Goal: Task Accomplishment & Management: Complete application form

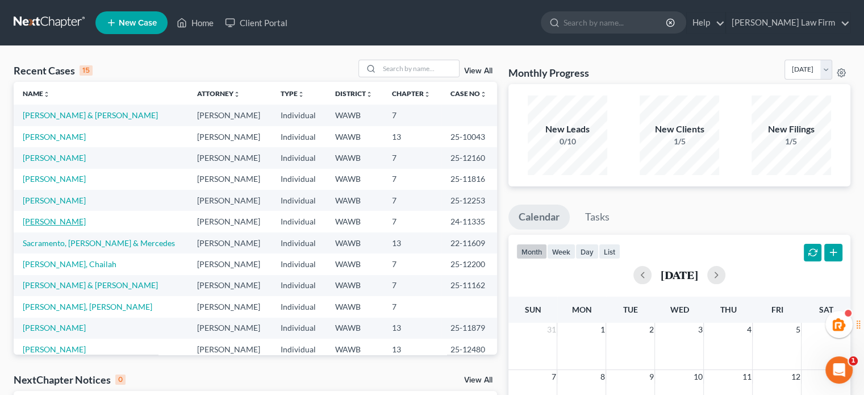
click at [32, 220] on link "[PERSON_NAME]" at bounding box center [54, 221] width 63 height 10
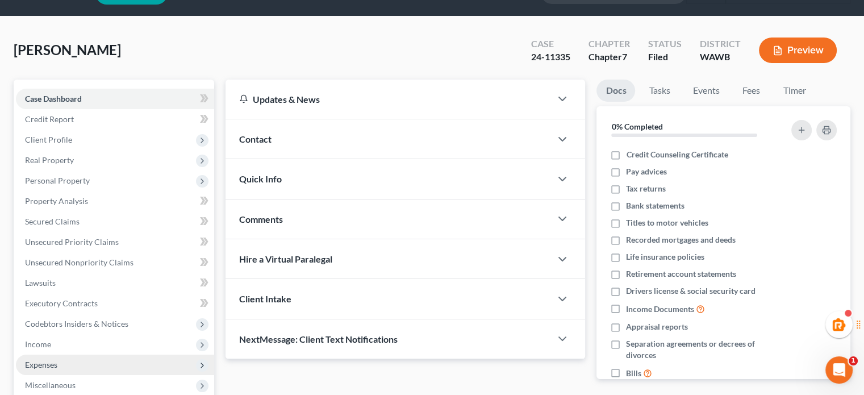
scroll to position [208, 0]
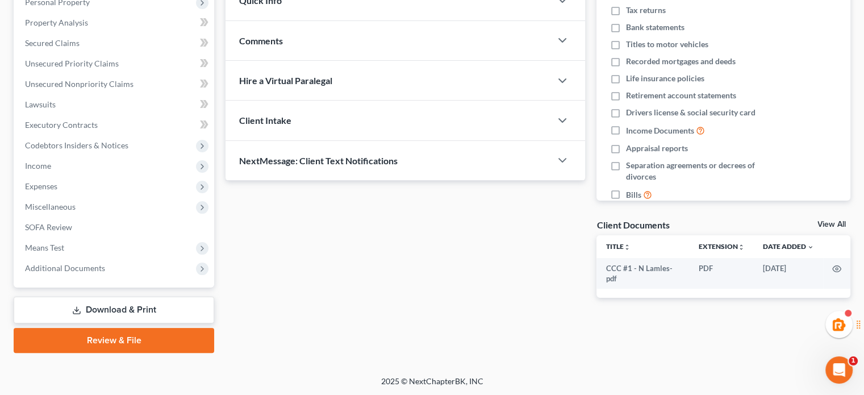
click at [157, 302] on link "Download & Print" at bounding box center [114, 309] width 200 height 27
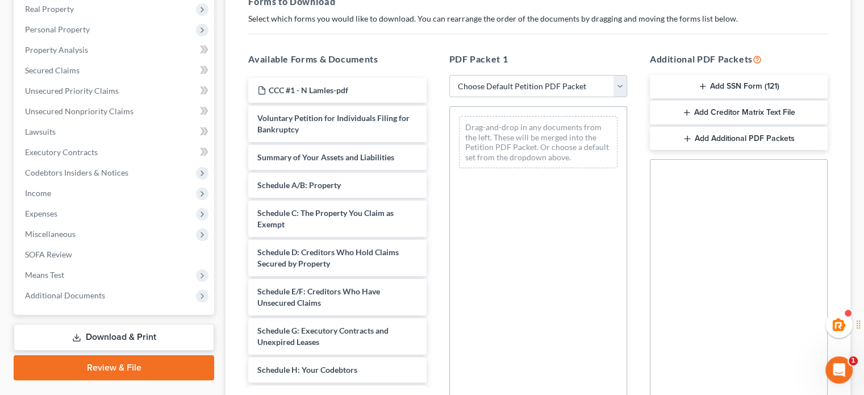
scroll to position [179, 0]
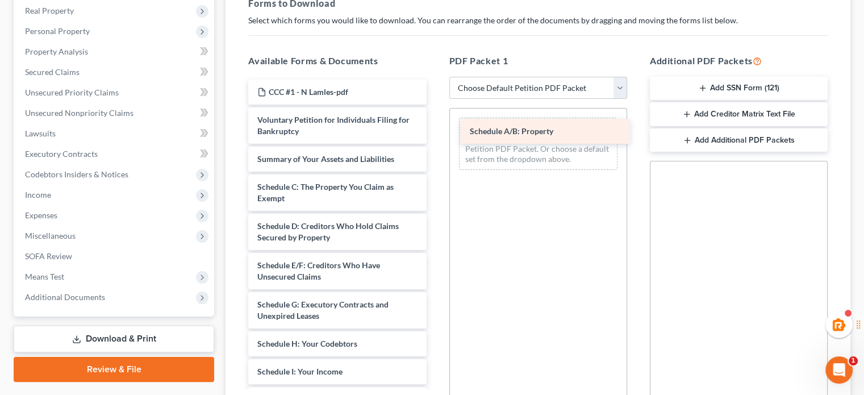
drag, startPoint x: 298, startPoint y: 188, endPoint x: 509, endPoint y: 133, distance: 218.2
click at [435, 133] on div "Schedule A/B: Property CCC #1 - N Lamles-pdf Voluntary Petition for Individuals…" at bounding box center [337, 399] width 196 height 639
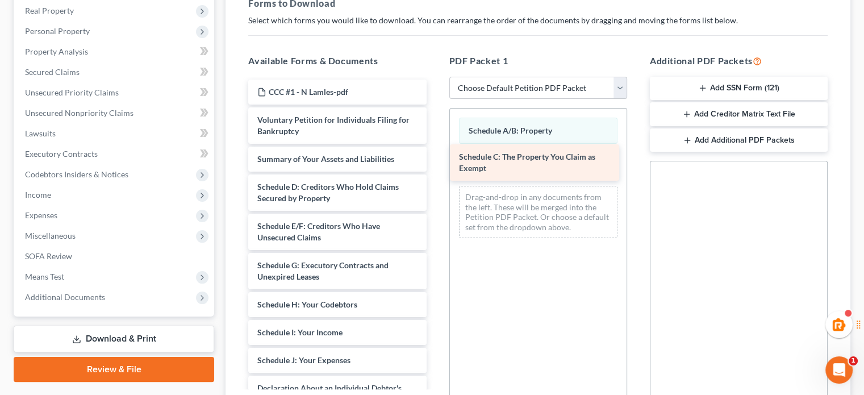
drag, startPoint x: 314, startPoint y: 192, endPoint x: 516, endPoint y: 163, distance: 203.7
click at [435, 163] on div "Schedule C: The Property You Claim as Exempt CCC #1 - N Lamles-pdf Voluntary Pe…" at bounding box center [337, 380] width 196 height 600
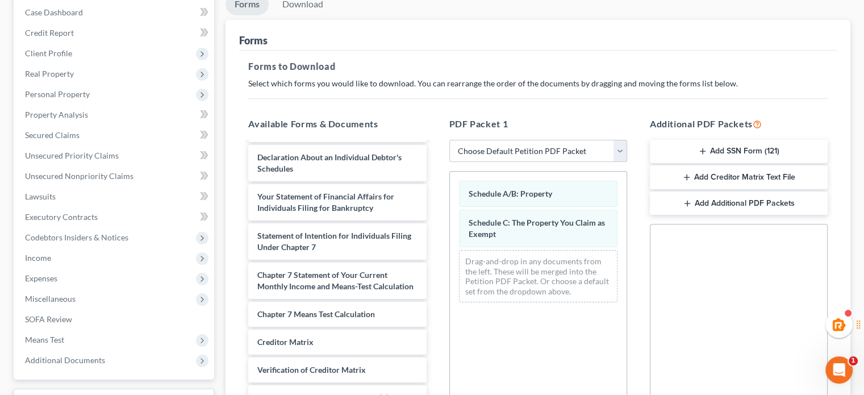
scroll to position [266, 0]
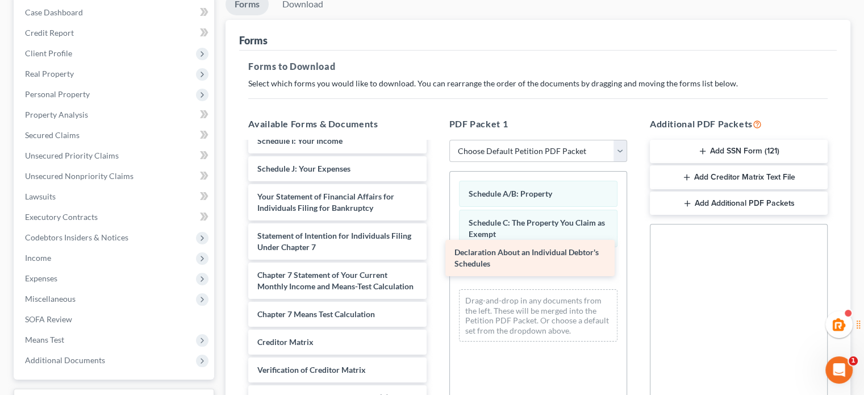
drag, startPoint x: 316, startPoint y: 157, endPoint x: 544, endPoint y: 270, distance: 254.7
click at [435, 270] on div "Declaration About an Individual Debtor's Schedules CCC #1 - N Lamles-pdf Volunt…" at bounding box center [337, 168] width 196 height 561
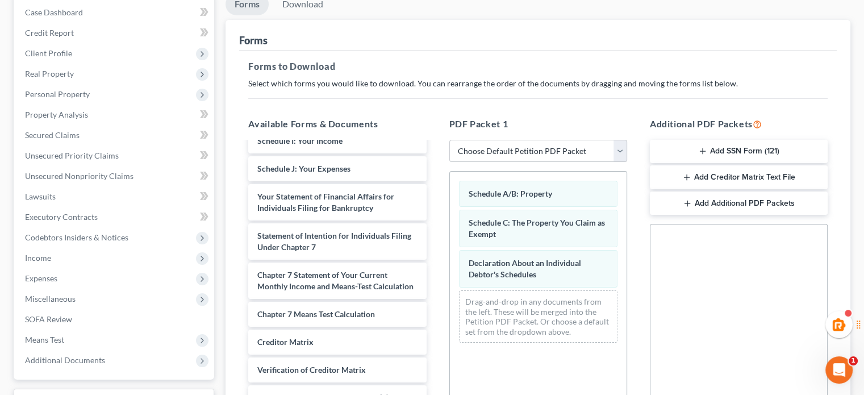
scroll to position [306, 0]
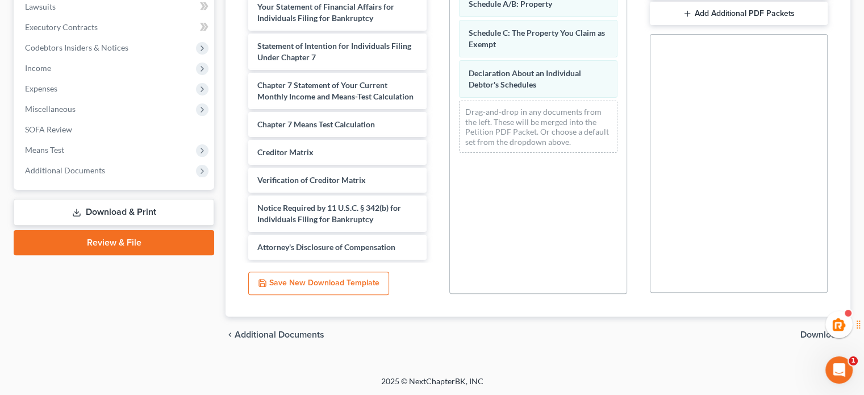
click at [818, 332] on span "Download" at bounding box center [820, 334] width 41 height 9
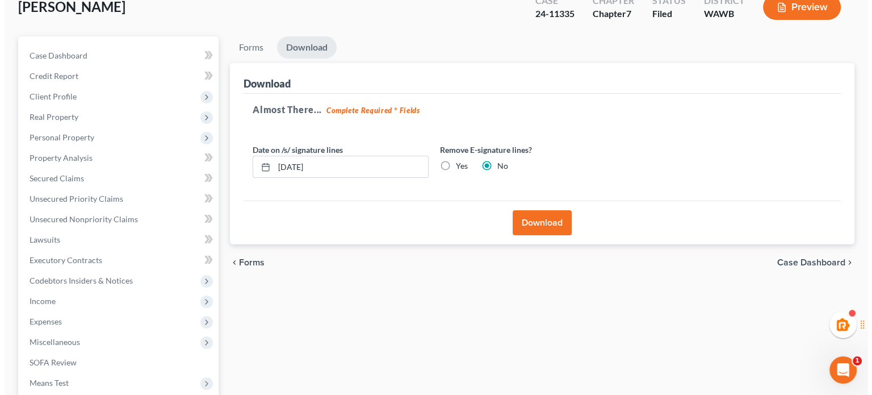
scroll to position [0, 0]
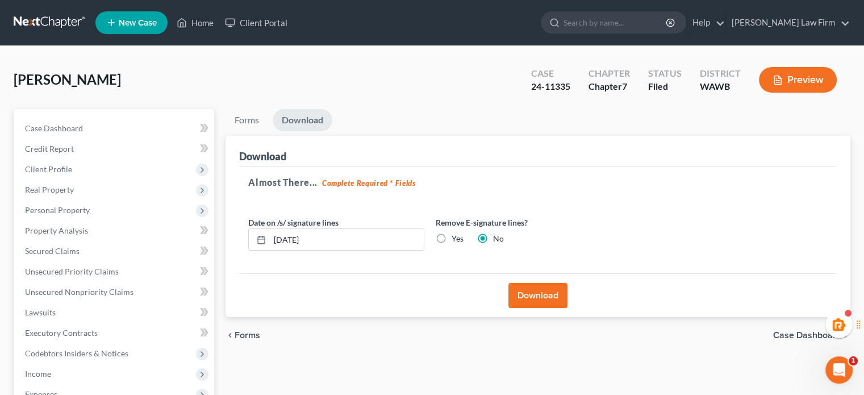
click at [536, 291] on button "Download" at bounding box center [537, 295] width 59 height 25
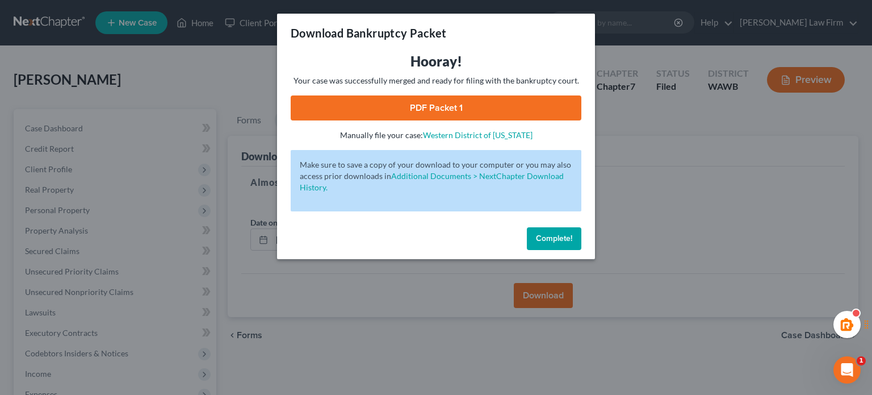
click at [504, 97] on link "PDF Packet 1" at bounding box center [436, 107] width 291 height 25
click at [565, 242] on span "Complete!" at bounding box center [554, 238] width 36 height 10
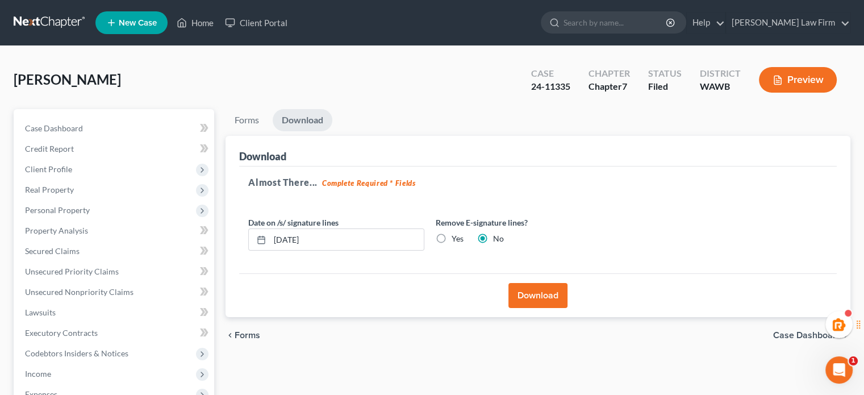
click at [540, 286] on button "Download" at bounding box center [537, 295] width 59 height 25
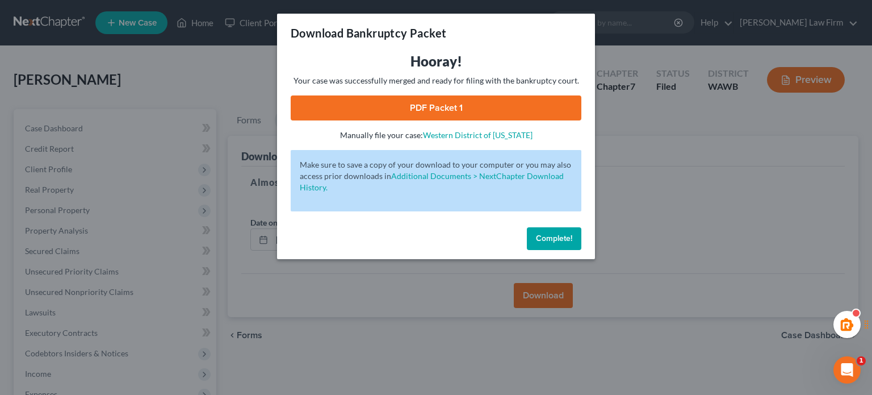
click at [503, 102] on link "PDF Packet 1" at bounding box center [436, 107] width 291 height 25
click at [567, 248] on button "Complete!" at bounding box center [554, 238] width 55 height 23
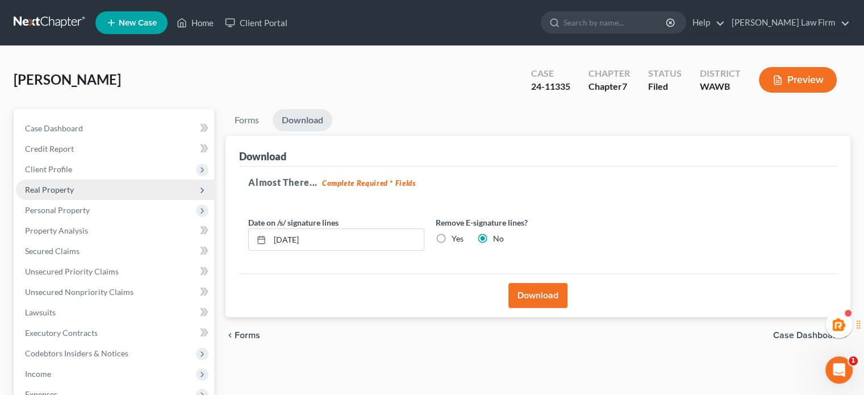
click at [93, 189] on span "Real Property" at bounding box center [115, 189] width 198 height 20
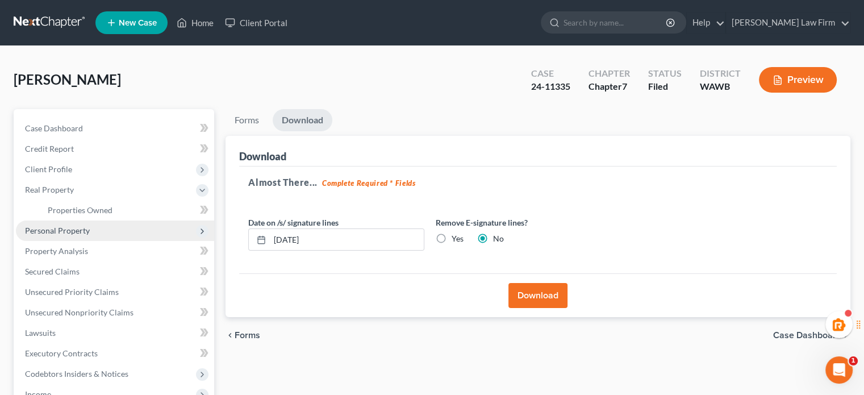
click at [93, 223] on span "Personal Property" at bounding box center [115, 230] width 198 height 20
click at [89, 227] on span "Vehicles Owned" at bounding box center [76, 230] width 57 height 10
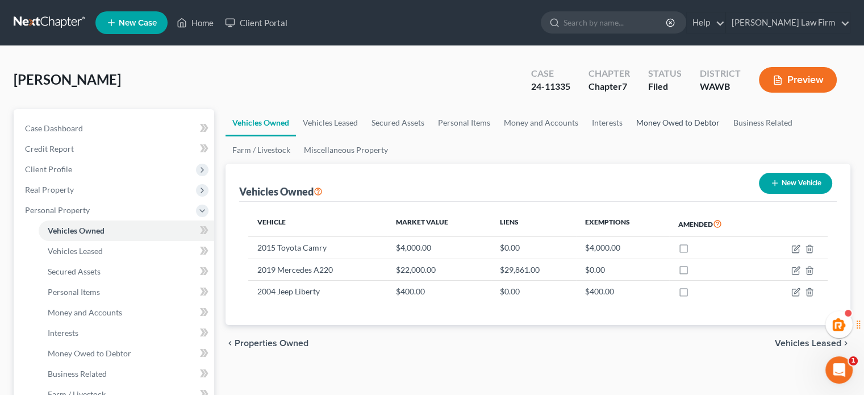
click at [668, 122] on link "Money Owed to Debtor" at bounding box center [677, 122] width 97 height 27
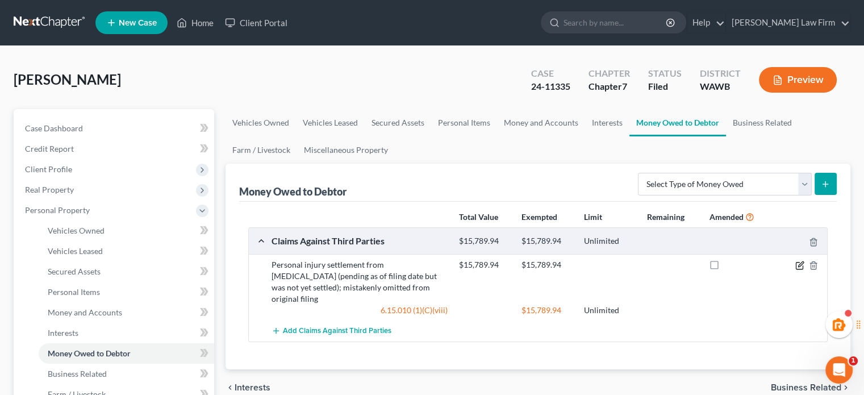
click at [798, 265] on icon "button" at bounding box center [800, 263] width 5 height 5
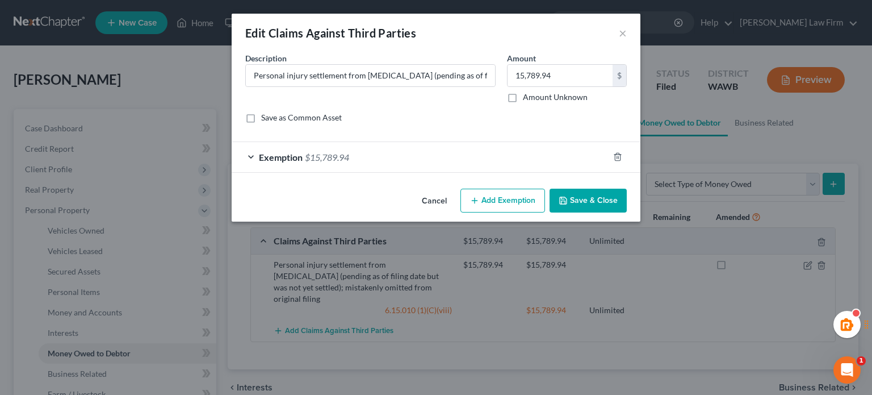
click at [382, 153] on div "Exemption $15,789.94" at bounding box center [420, 157] width 377 height 30
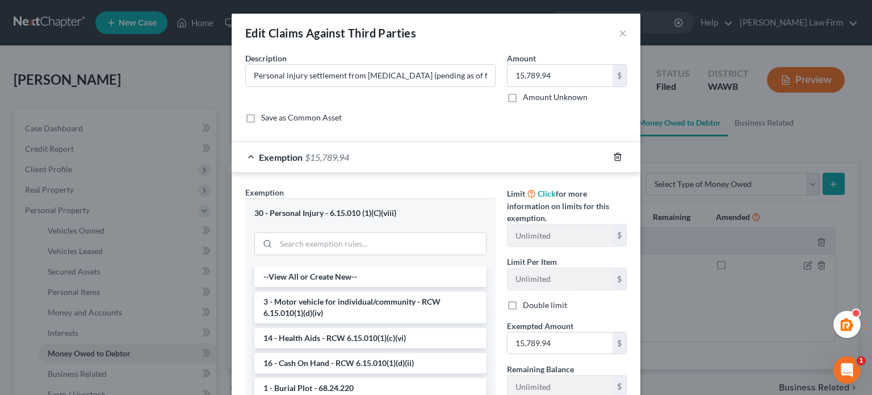
click at [615, 153] on icon "button" at bounding box center [617, 156] width 5 height 7
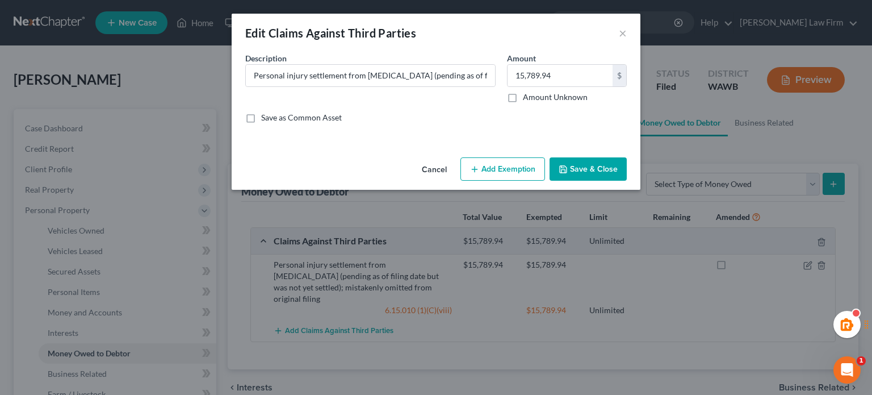
click at [488, 172] on button "Add Exemption" at bounding box center [503, 169] width 85 height 24
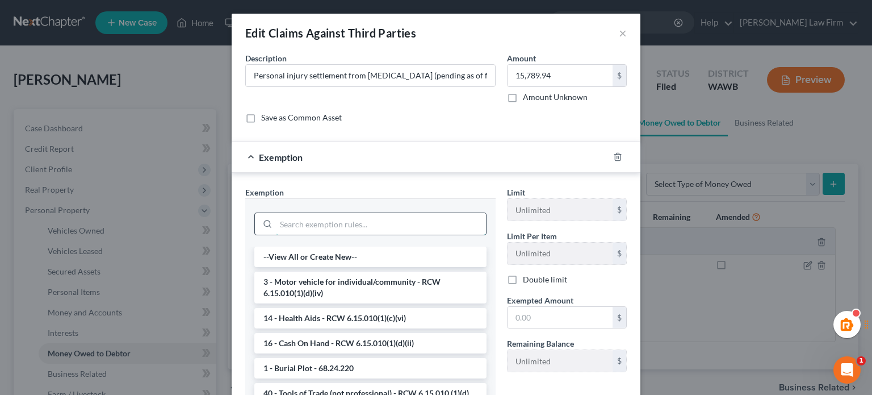
click at [307, 221] on input "search" at bounding box center [381, 224] width 210 height 22
paste input "§ 6.15.010(1)(d)(viii)"
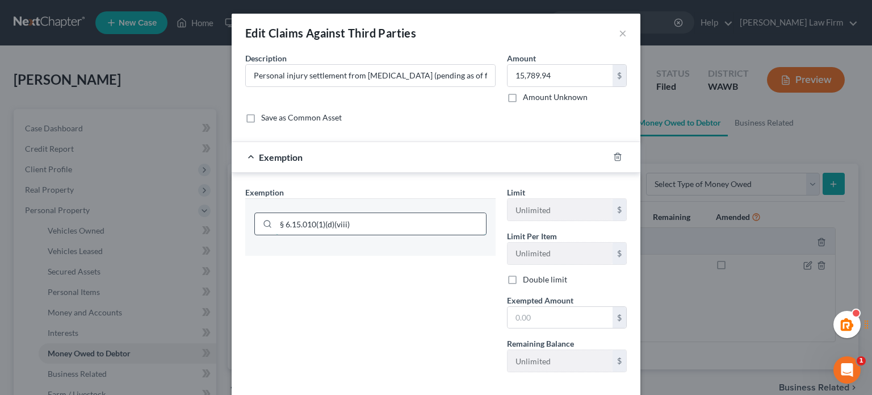
click at [281, 223] on input "§ 6.15.010(1)(d)(viii)" at bounding box center [381, 224] width 210 height 22
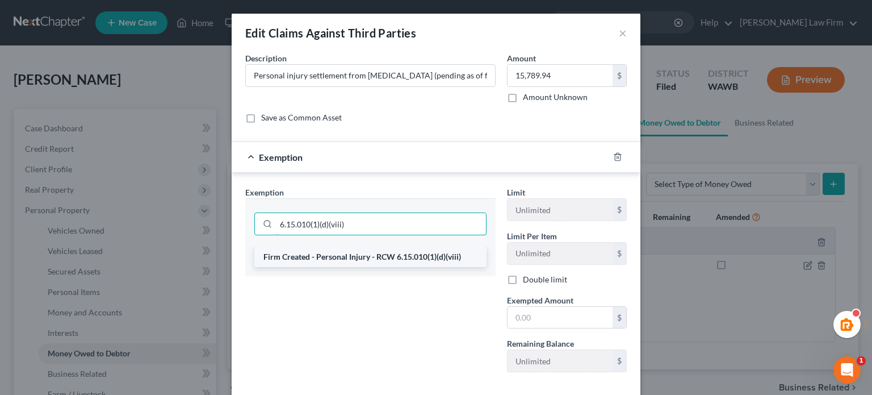
type input "6.15.010(1)(d)(viii)"
click at [427, 252] on li "Firm Created - Personal Injury - RCW 6.15.010(1)(d)(viii)" at bounding box center [370, 256] width 232 height 20
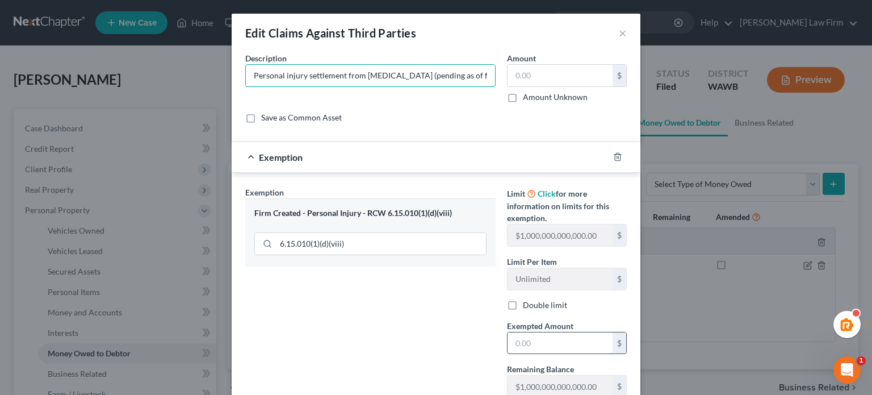
type input "Personal injury settlement from [MEDICAL_DATA] (pending as of filin15,789.94g d…"
click at [550, 341] on input "text" at bounding box center [560, 343] width 105 height 22
paste input "15,789.94"
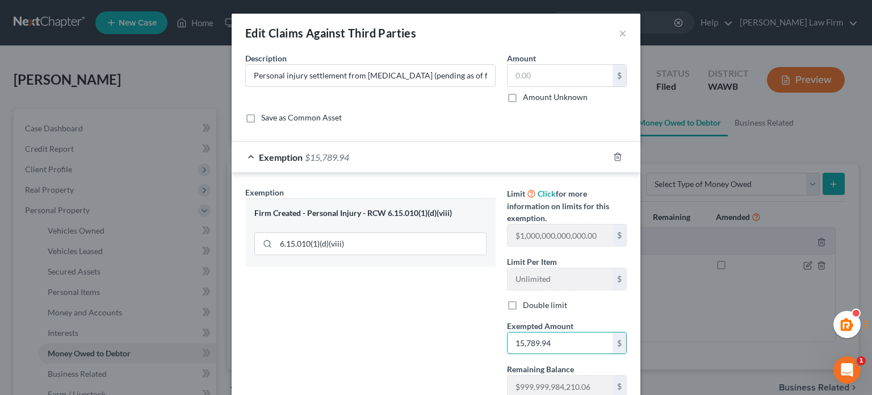
type input "15,789.94"
click at [409, 312] on div "Exemption Set must be selected for CA. Exemption * Firm Created - Personal Inju…" at bounding box center [371, 296] width 262 height 220
click at [542, 73] on input "text" at bounding box center [560, 76] width 105 height 22
paste input "15,789.94"
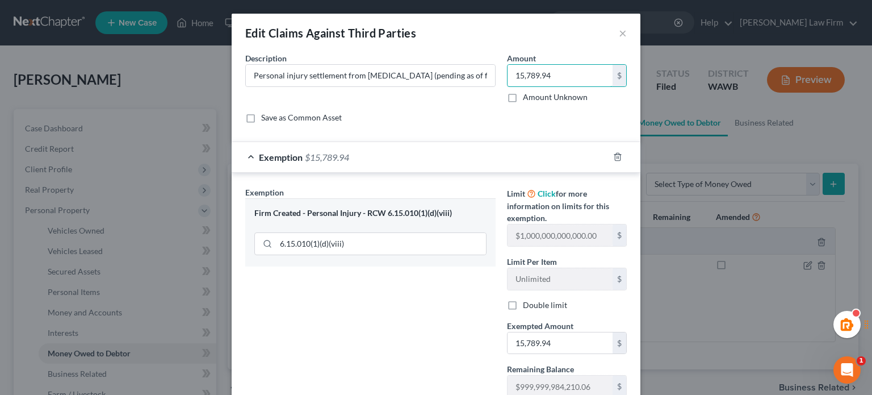
type input "15,789.94"
click at [429, 325] on div "Exemption Set must be selected for CA. Exemption * Firm Created - Personal Inju…" at bounding box center [371, 296] width 262 height 220
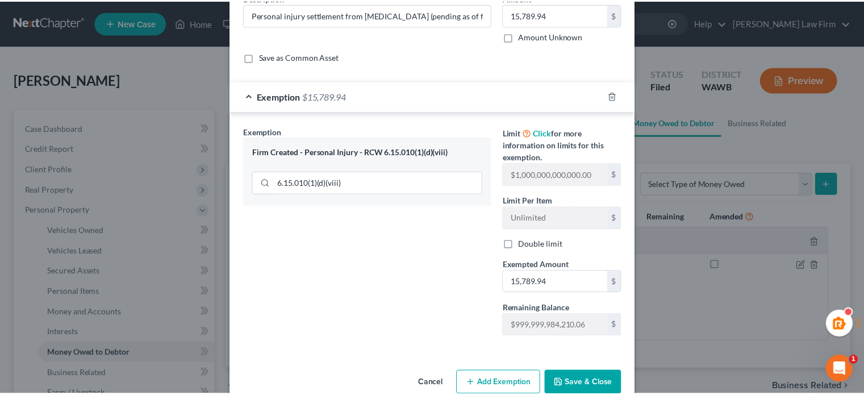
scroll to position [82, 0]
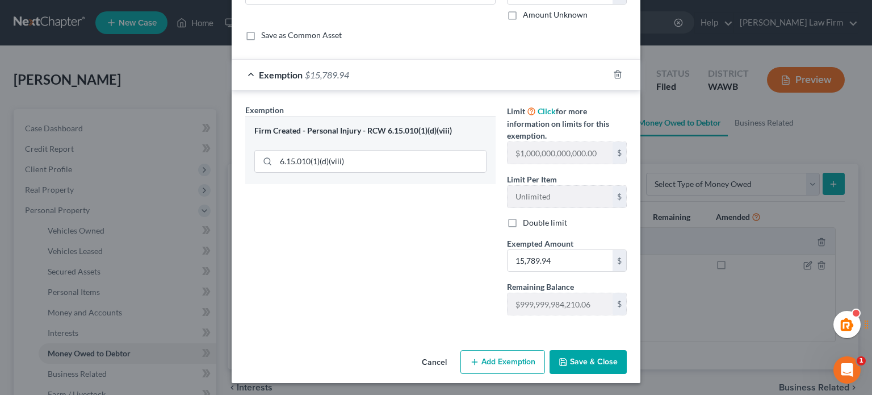
click at [579, 363] on button "Save & Close" at bounding box center [588, 362] width 77 height 24
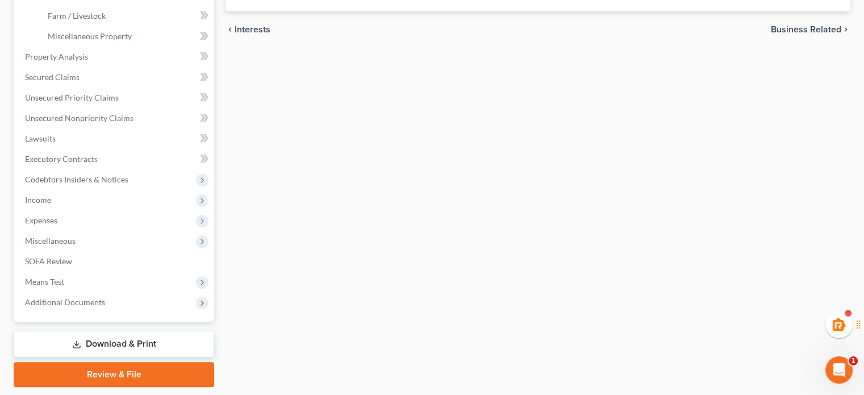
click at [104, 347] on link "Download & Print" at bounding box center [114, 344] width 200 height 27
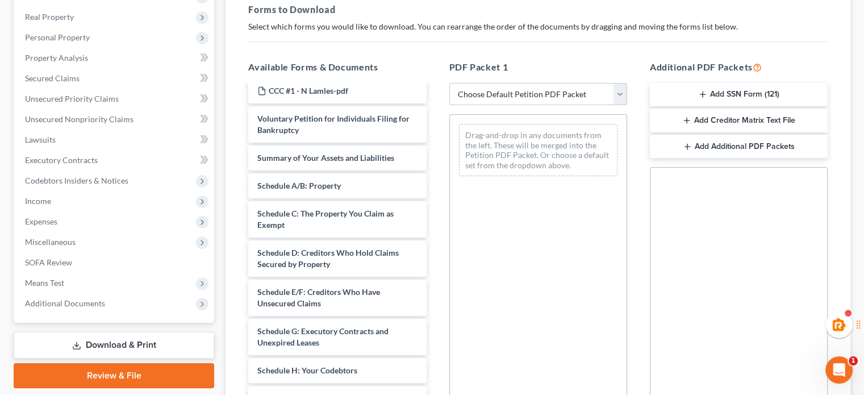
scroll to position [5, 0]
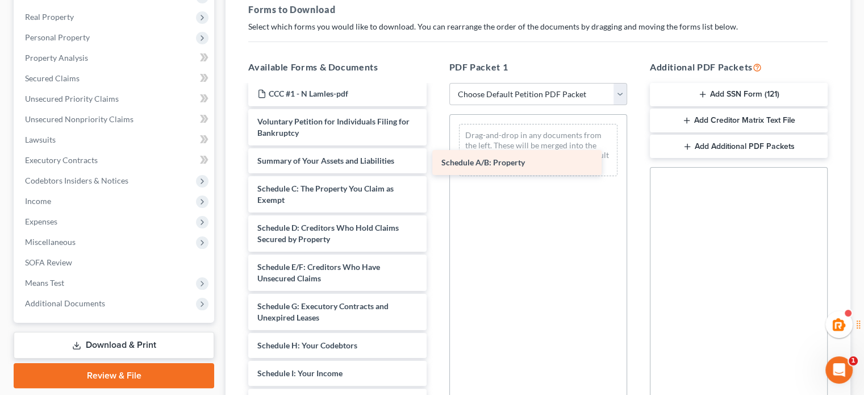
drag, startPoint x: 296, startPoint y: 182, endPoint x: 482, endPoint y: 157, distance: 187.5
click at [435, 157] on div "Schedule A/B: Property CCC #1 - N Lamles-pdf Voluntary Petition for Individuals…" at bounding box center [337, 400] width 196 height 639
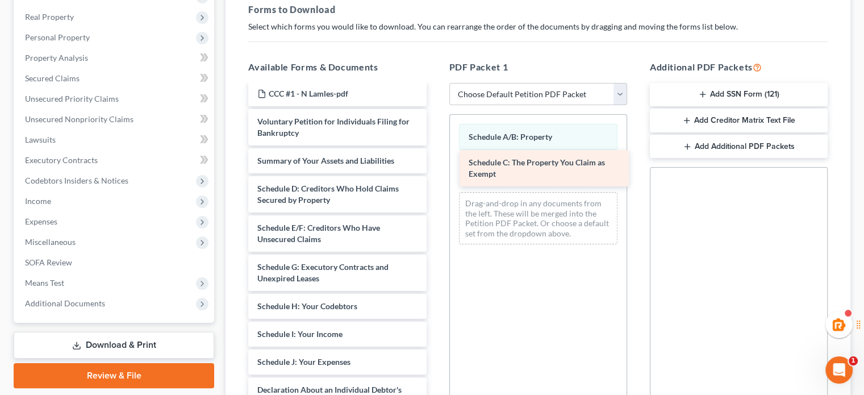
drag, startPoint x: 284, startPoint y: 195, endPoint x: 495, endPoint y: 170, distance: 212.7
click at [435, 170] on div "Schedule C: The Property You Claim as Exempt CCC #1 - N Lamles-pdf Voluntary Pe…" at bounding box center [337, 381] width 196 height 600
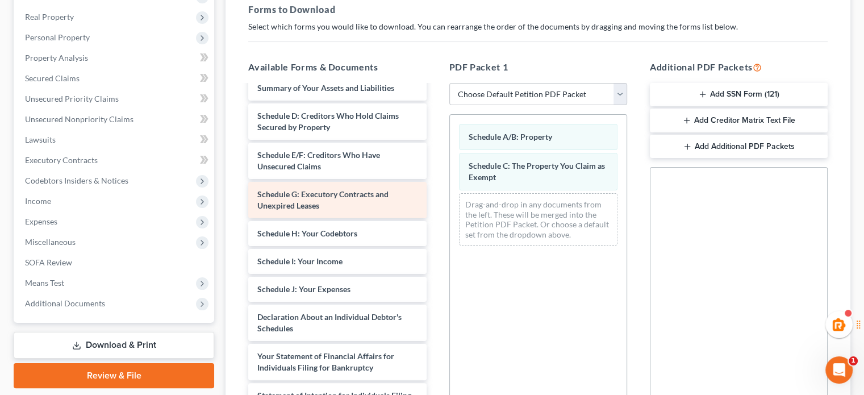
scroll to position [81, 0]
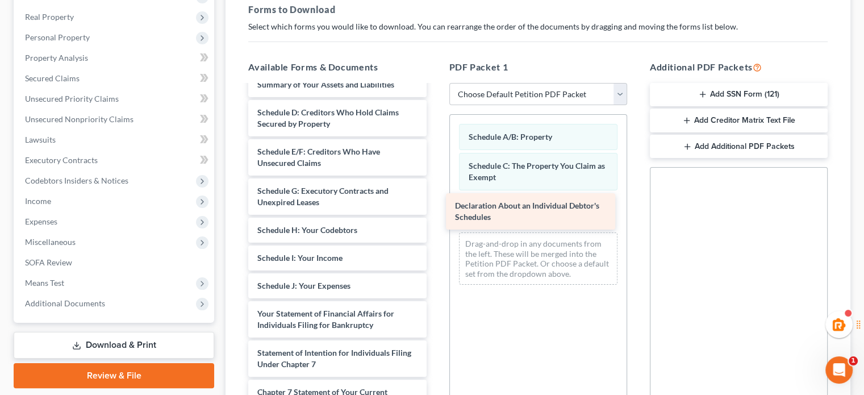
drag, startPoint x: 382, startPoint y: 294, endPoint x: 529, endPoint y: 206, distance: 171.6
click at [435, 209] on div "Declaration About an Individual Debtor's Schedules CCC #1 - N Lamles-pdf Volunt…" at bounding box center [337, 285] width 196 height 561
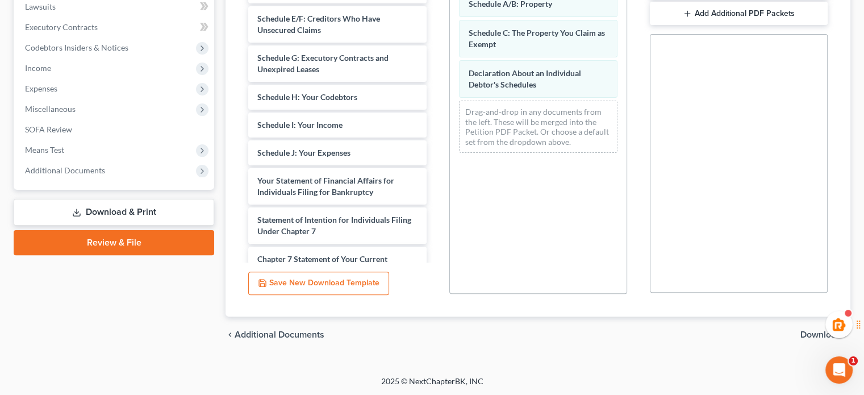
click at [805, 334] on span "Download" at bounding box center [820, 334] width 41 height 9
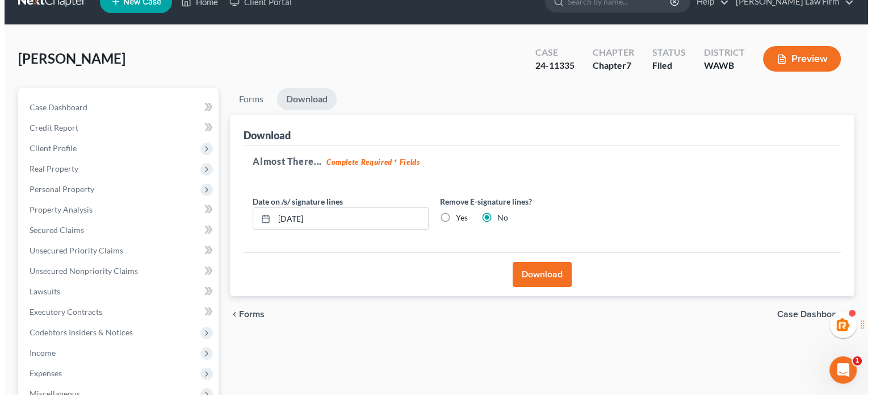
scroll to position [18, 0]
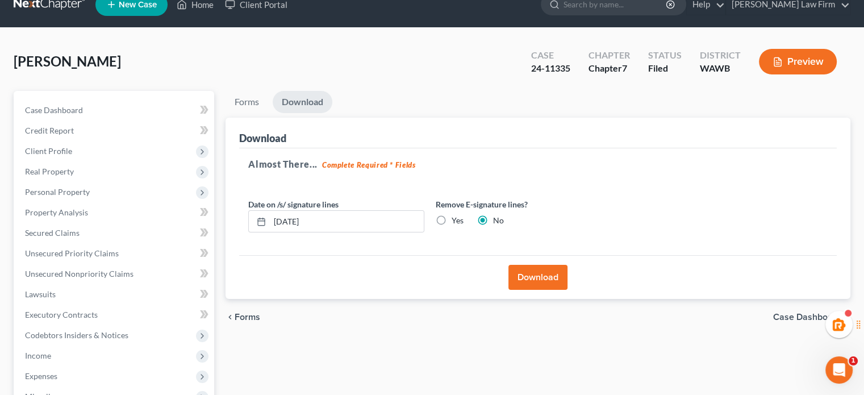
click at [525, 275] on button "Download" at bounding box center [537, 277] width 59 height 25
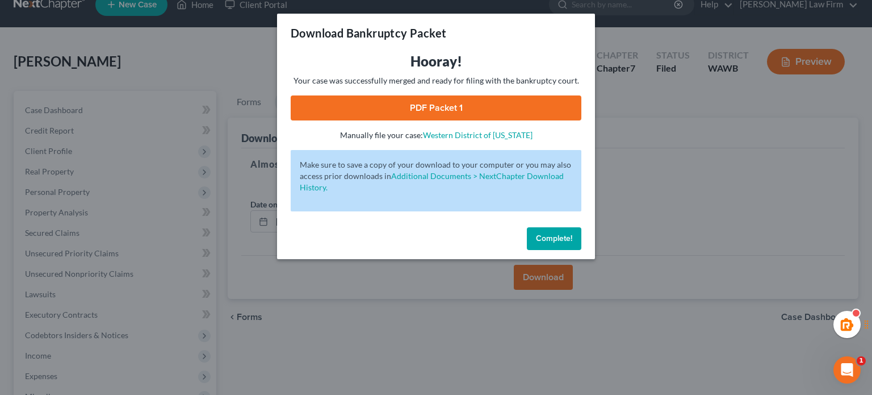
click at [466, 98] on link "PDF Packet 1" at bounding box center [436, 107] width 291 height 25
